Goal: Task Accomplishment & Management: Use online tool/utility

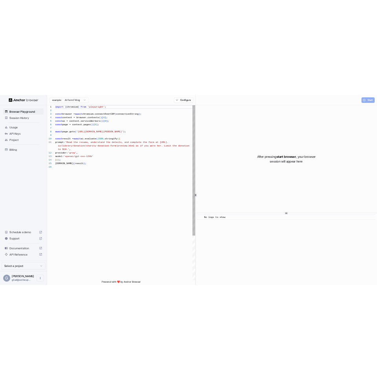
scroll to position [71, 0]
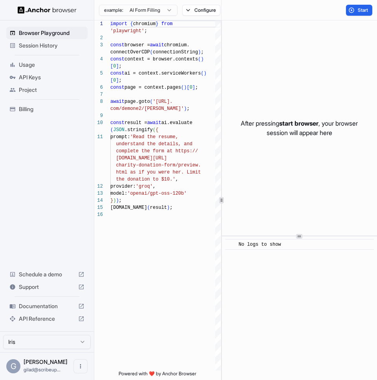
click at [61, 49] on span "Session History" at bounding box center [52, 46] width 66 height 8
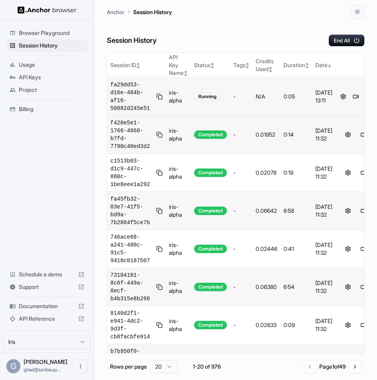
click at [351, 96] on button at bounding box center [355, 96] width 9 height 9
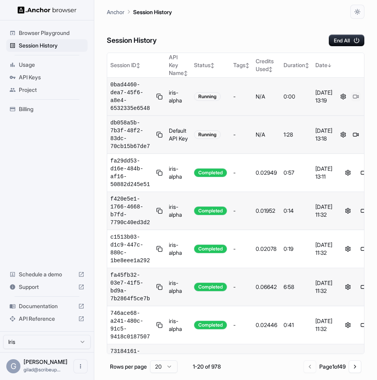
click at [357, 97] on button at bounding box center [355, 96] width 9 height 9
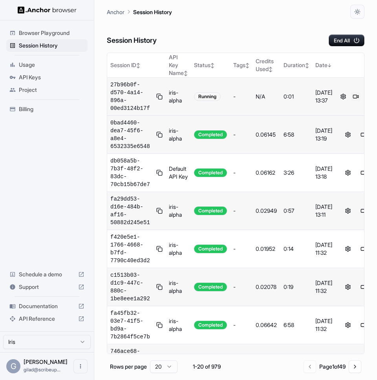
click at [355, 100] on button at bounding box center [355, 96] width 9 height 9
click at [288, 45] on div "Session History End All" at bounding box center [236, 32] width 258 height 27
click at [353, 100] on button at bounding box center [355, 96] width 9 height 9
click at [353, 99] on button at bounding box center [355, 96] width 9 height 9
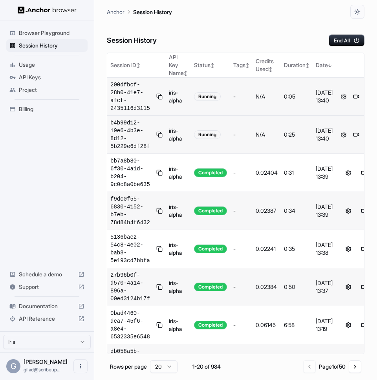
scroll to position [0, 11]
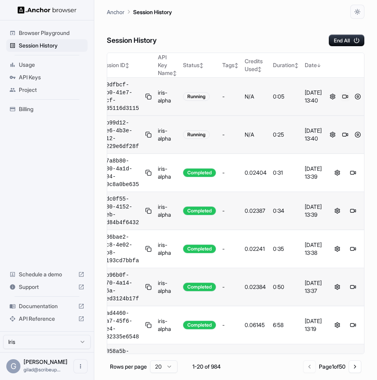
click at [342, 98] on button at bounding box center [344, 96] width 9 height 9
click at [341, 132] on button at bounding box center [344, 134] width 9 height 9
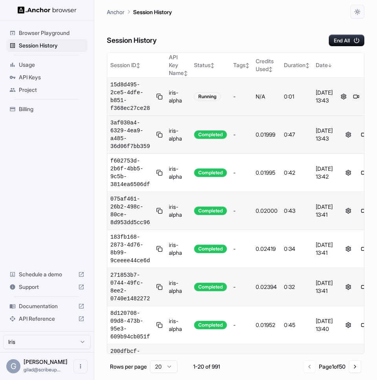
click at [357, 97] on button at bounding box center [355, 96] width 9 height 9
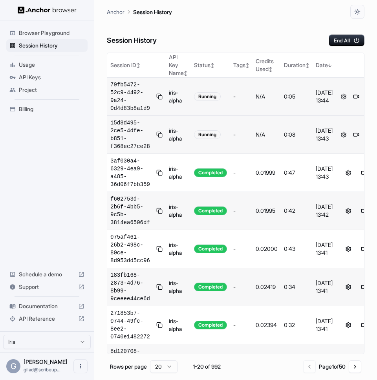
scroll to position [0, 11]
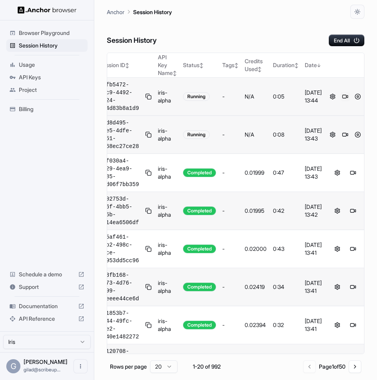
click at [342, 93] on button at bounding box center [344, 96] width 9 height 9
click at [342, 133] on button at bounding box center [344, 134] width 9 height 9
